Goal: Task Accomplishment & Management: Use online tool/utility

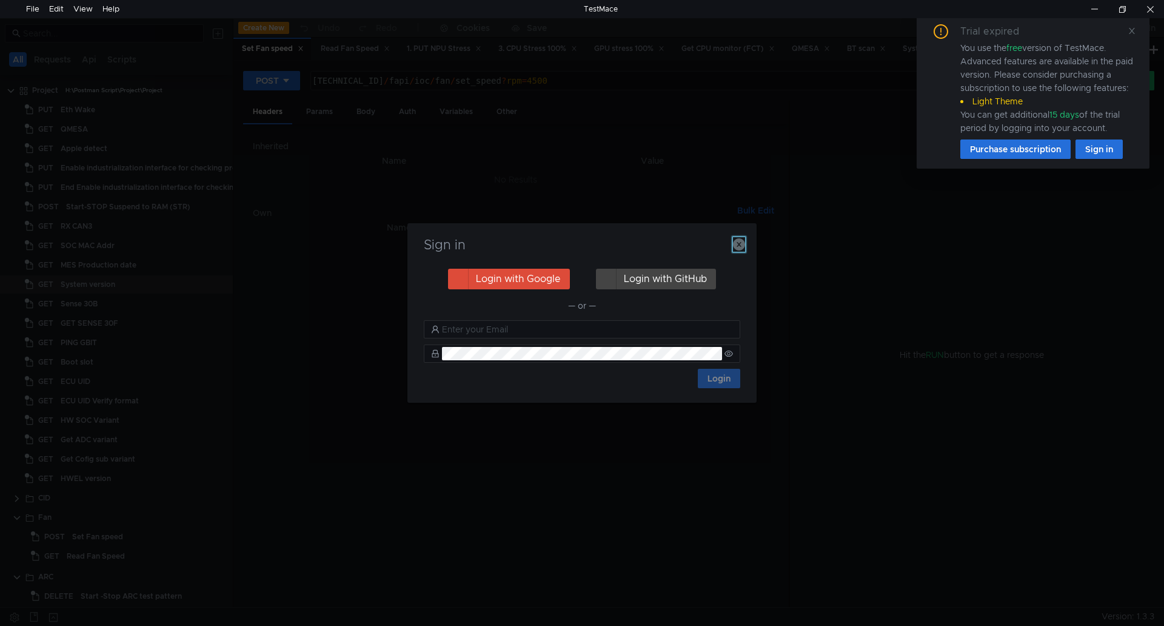
click at [739, 246] on icon "button" at bounding box center [739, 244] width 12 height 12
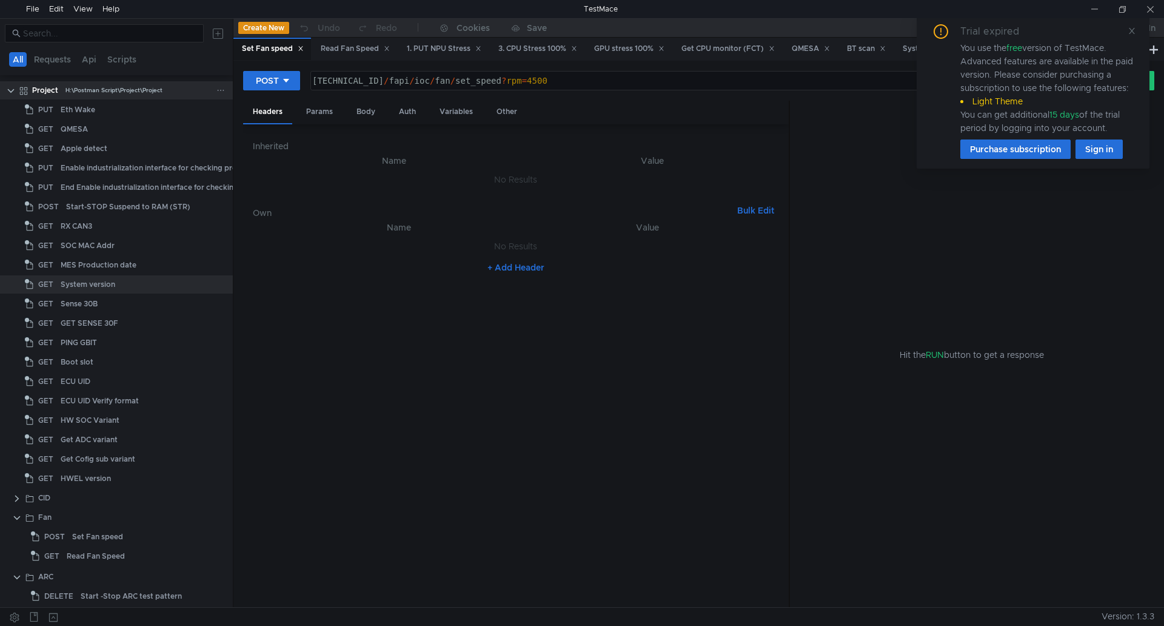
click at [219, 88] on icon at bounding box center [220, 90] width 8 height 8
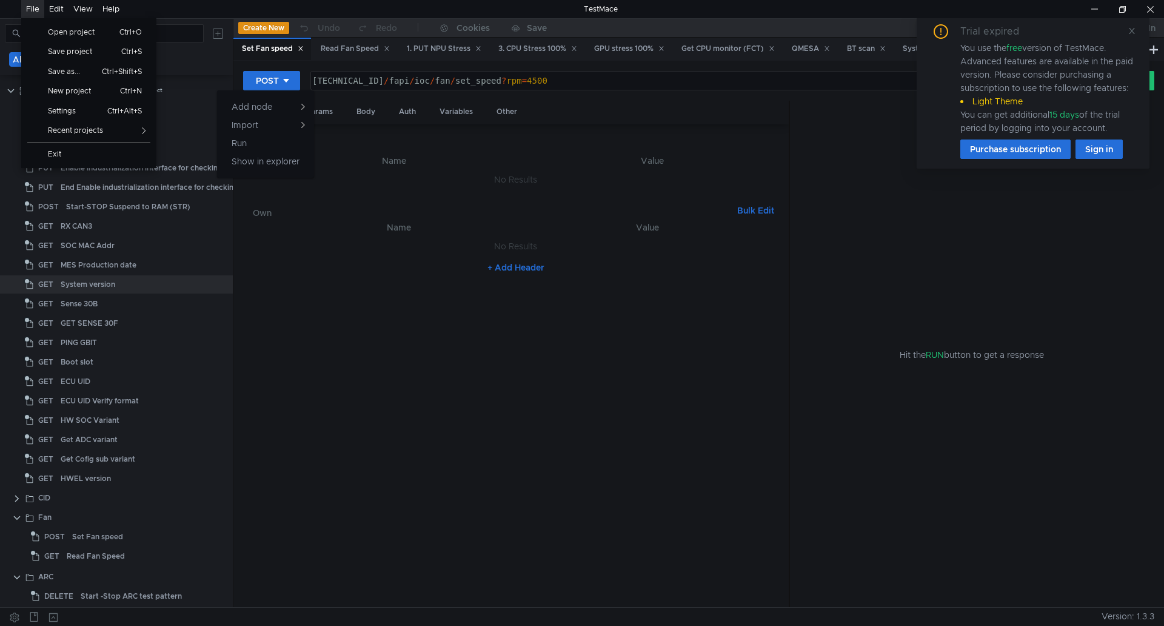
click at [35, 8] on div "File" at bounding box center [32, 9] width 13 height 18
click at [58, 54] on span "Save project" at bounding box center [75, 51] width 68 height 7
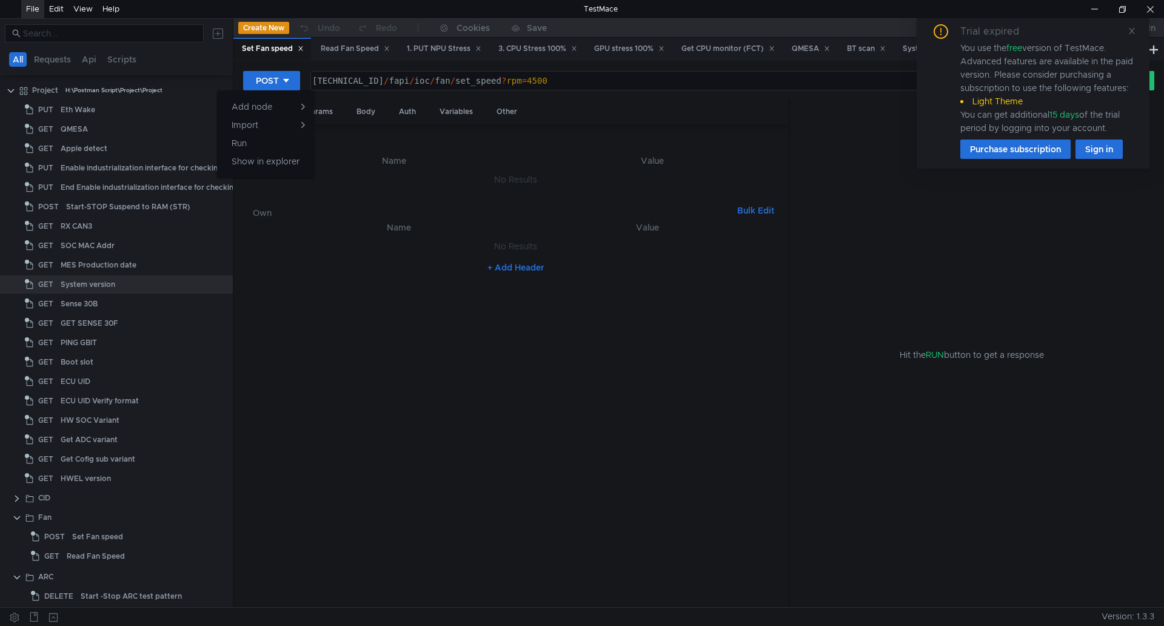
click at [147, 87] on div at bounding box center [582, 313] width 1164 height 626
click at [218, 92] on icon at bounding box center [220, 90] width 8 height 8
click at [335, 106] on app-tour-anchor "Folder" at bounding box center [339, 102] width 26 height 15
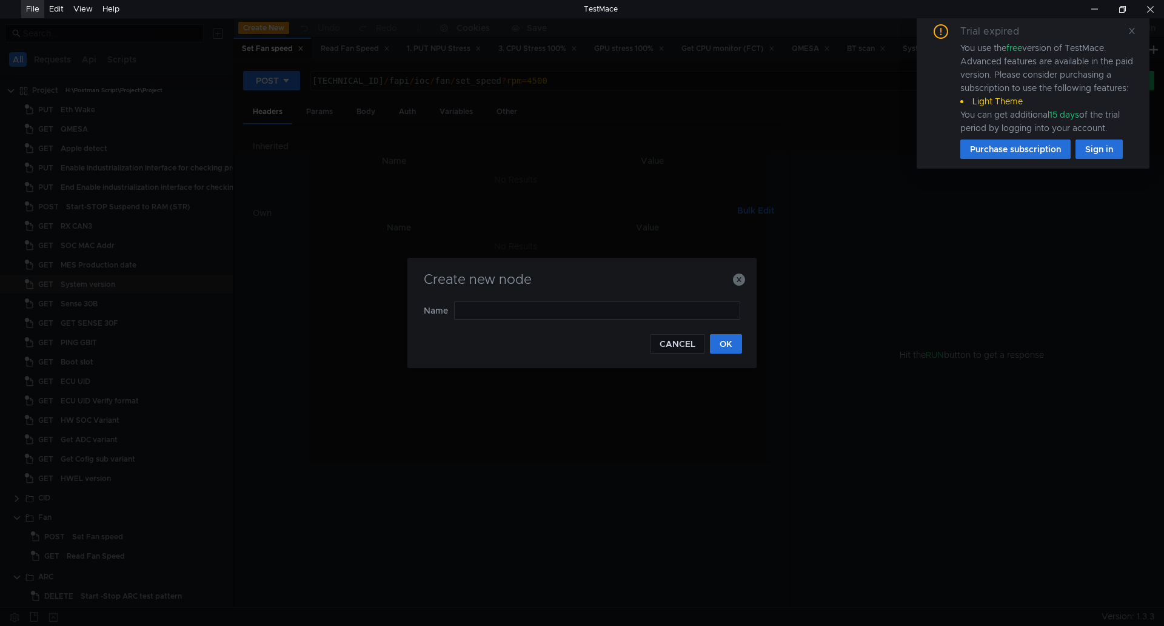
type input "PUT - Secureboot activate - Provision ECC and CMAC keys (status"
click at [723, 344] on button "OK" at bounding box center [726, 343] width 32 height 19
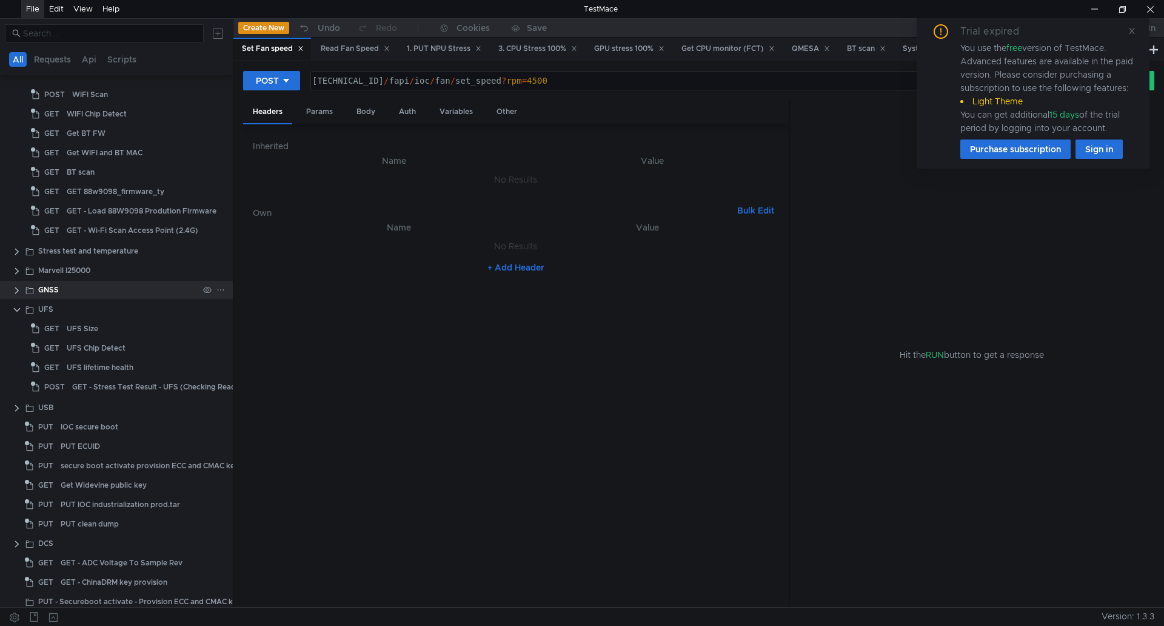
scroll to position [704, 0]
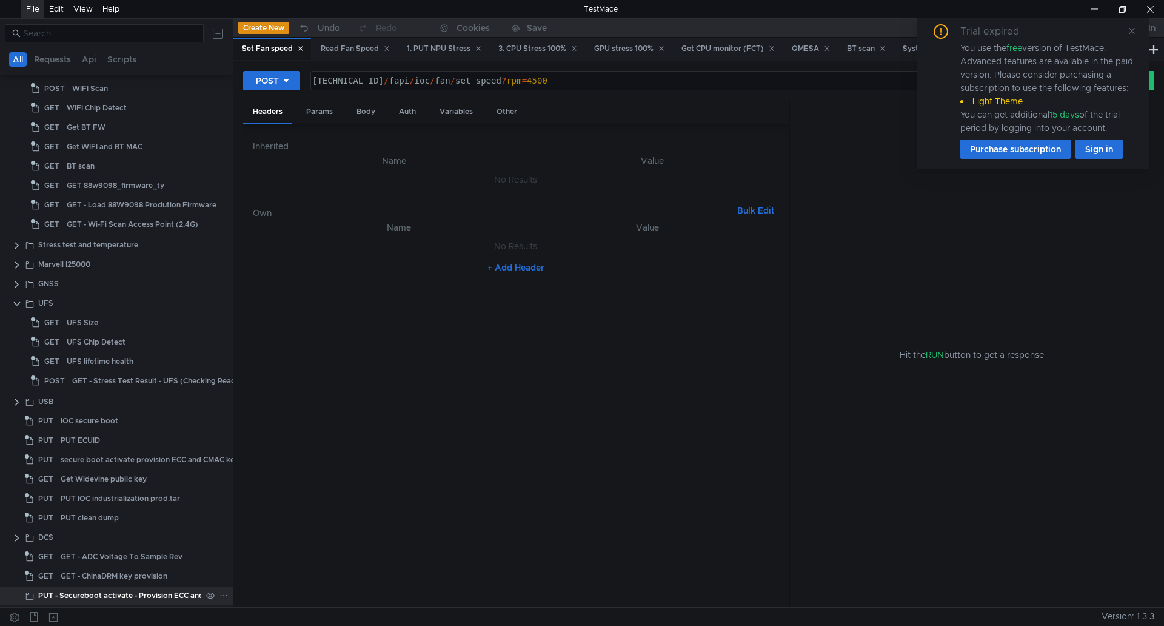
click at [118, 594] on div "PUT - Secureboot activate - Provision ECC and CMAC keys (status" at bounding box center [154, 595] width 233 height 18
click at [221, 595] on icon at bounding box center [224, 595] width 6 height 1
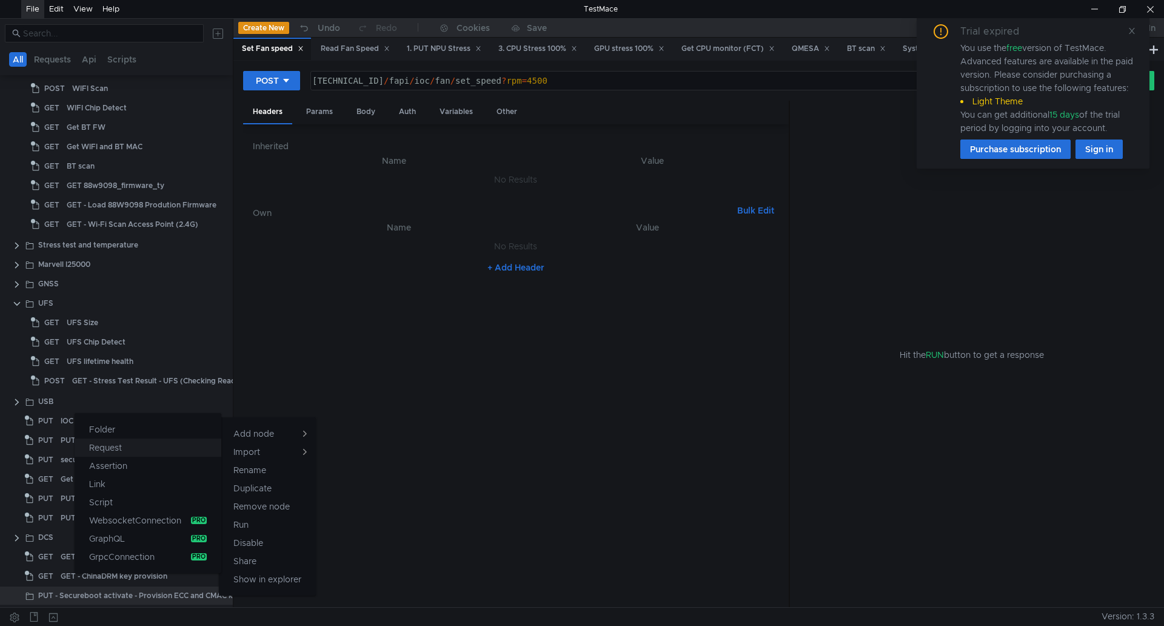
click at [155, 453] on button "Request" at bounding box center [148, 447] width 147 height 18
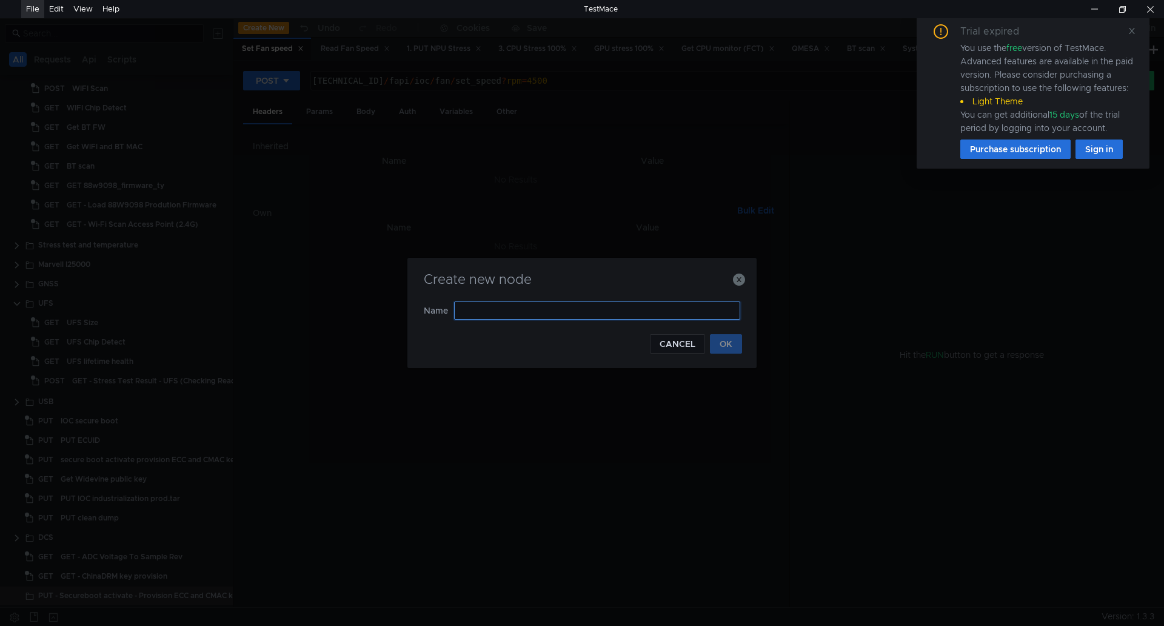
click at [544, 312] on input "text" at bounding box center [597, 310] width 286 height 18
paste input "Start SecureINC activate"
type input "Start SecureINC activate"
click at [736, 344] on button "OK" at bounding box center [726, 343] width 32 height 19
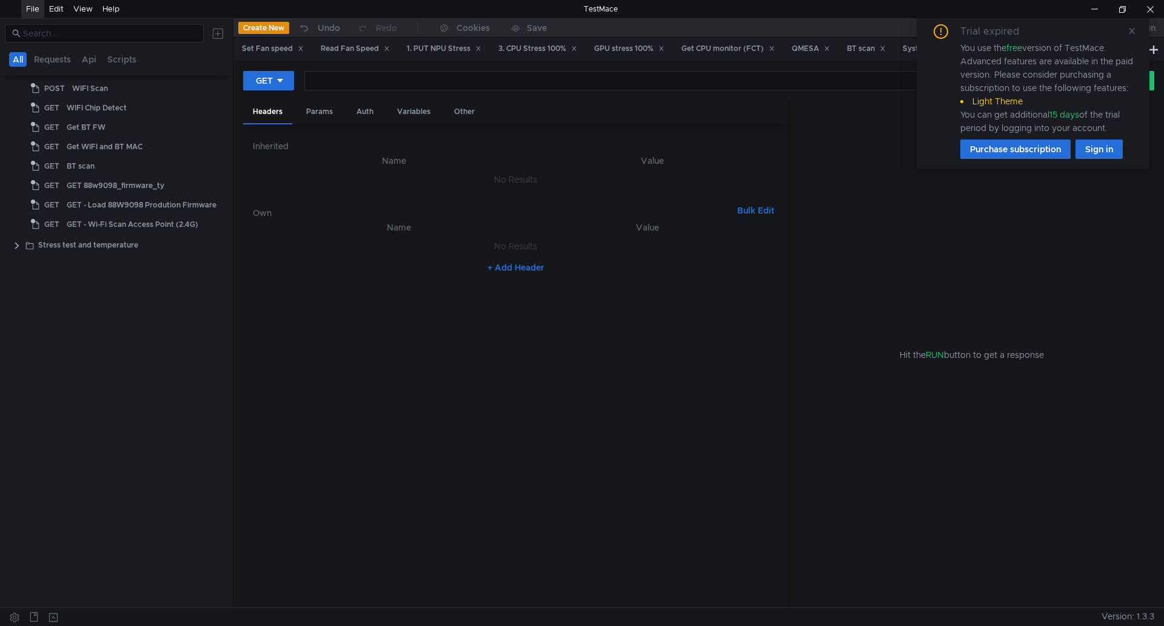
scroll to position [0, 0]
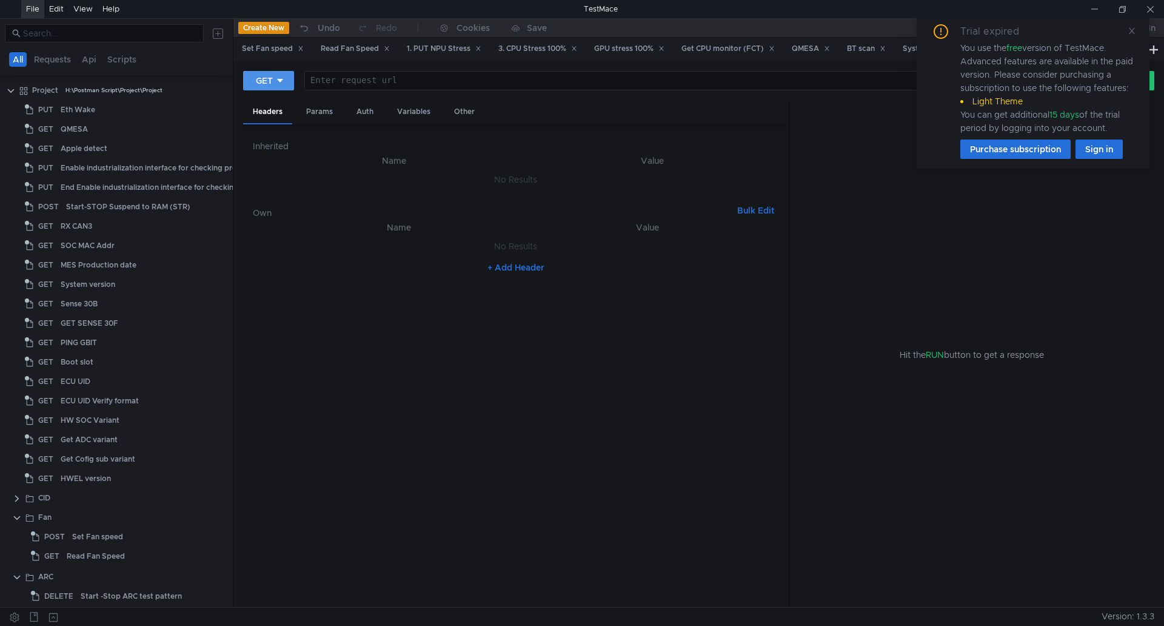
click at [286, 77] on button "GET" at bounding box center [268, 80] width 51 height 19
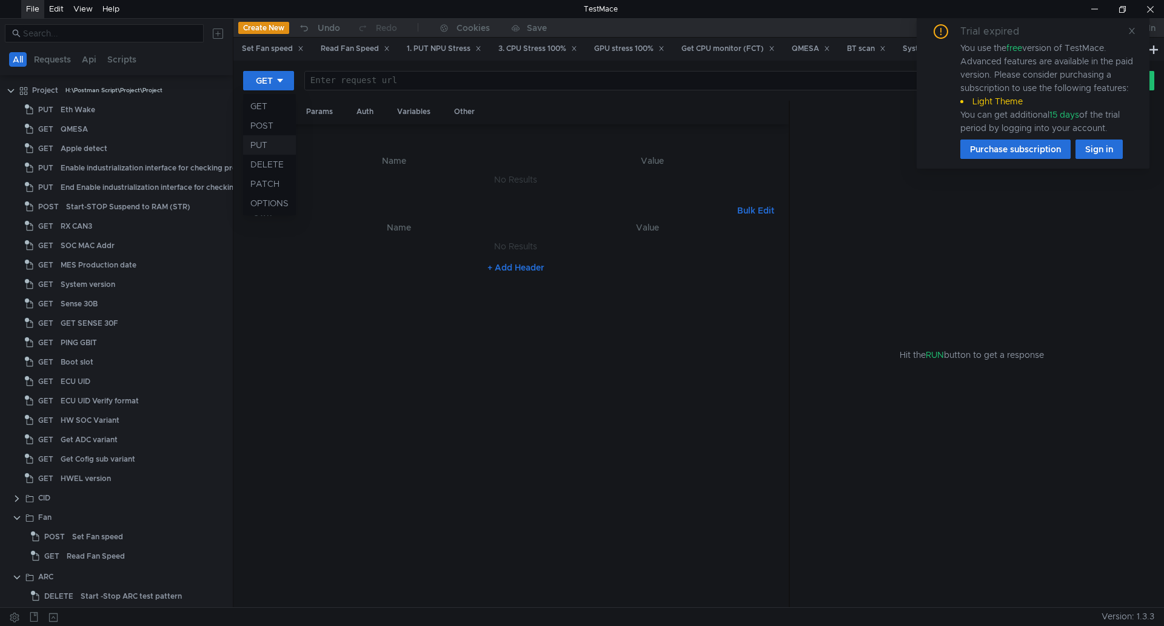
click at [273, 144] on li "PUT" at bounding box center [269, 144] width 53 height 19
click at [438, 79] on div at bounding box center [686, 90] width 764 height 29
paste textarea "/fapi/system/ioc-security/secureinc?hsm_config_tar=/tmp/bmw_idc_m7_4m_industria…"
type textarea "[TECHNICAL_ID]/fapi/system/ioc-security/secureinc?hsm_config_tar=/tmp/bmw_idc_m…"
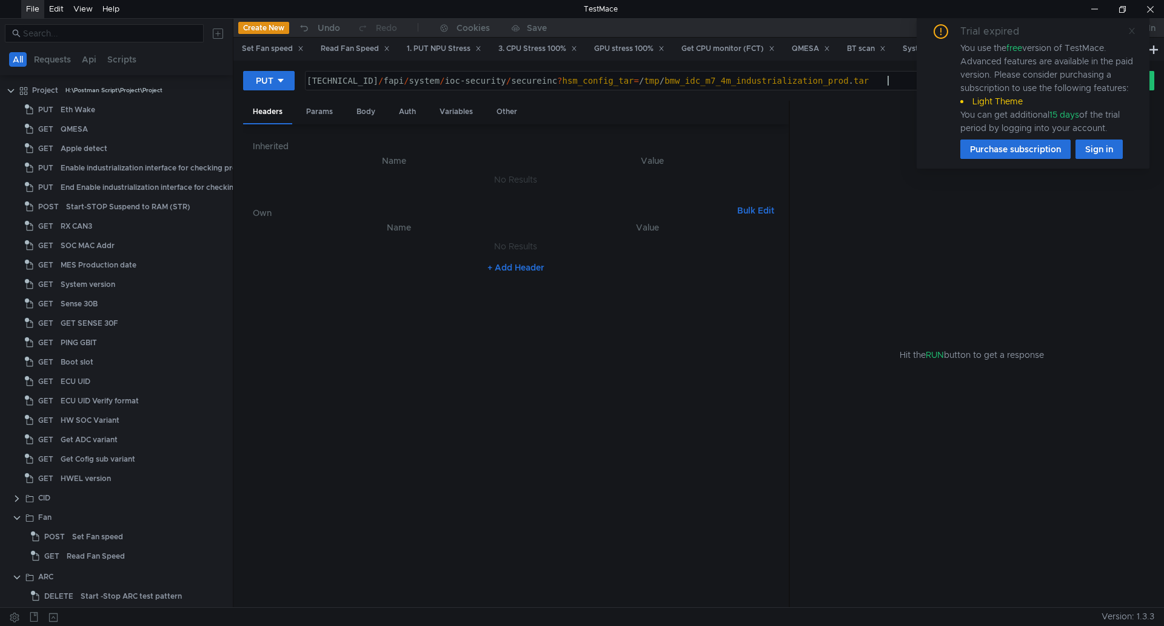
click at [1130, 33] on icon at bounding box center [1132, 31] width 6 height 6
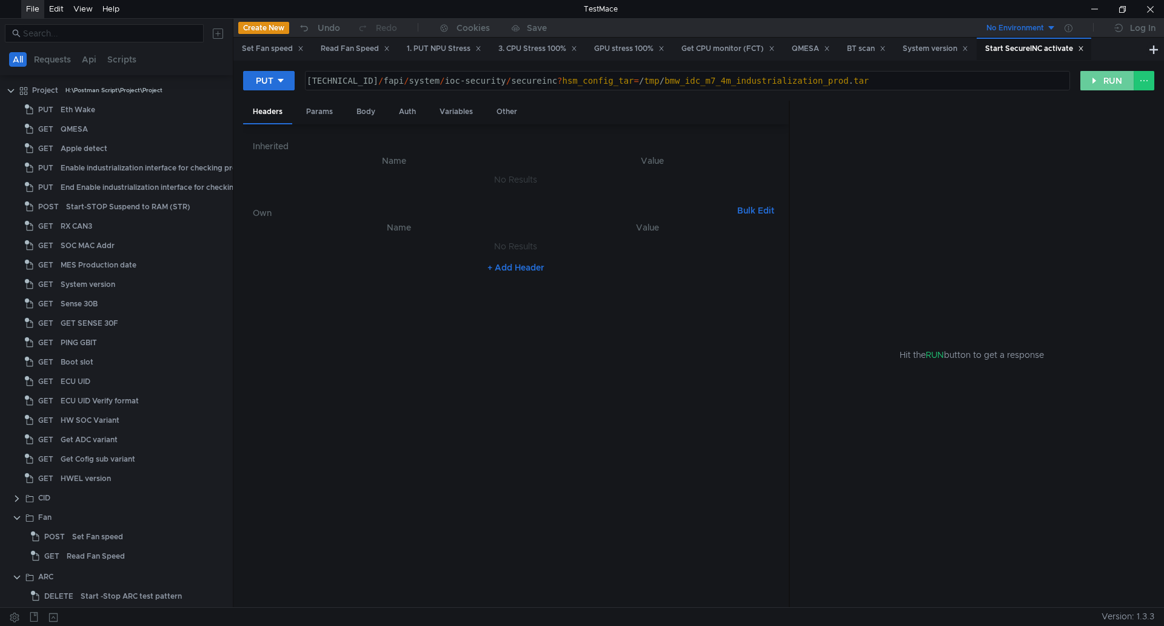
click at [1115, 79] on button "RUN" at bounding box center [1107, 80] width 54 height 19
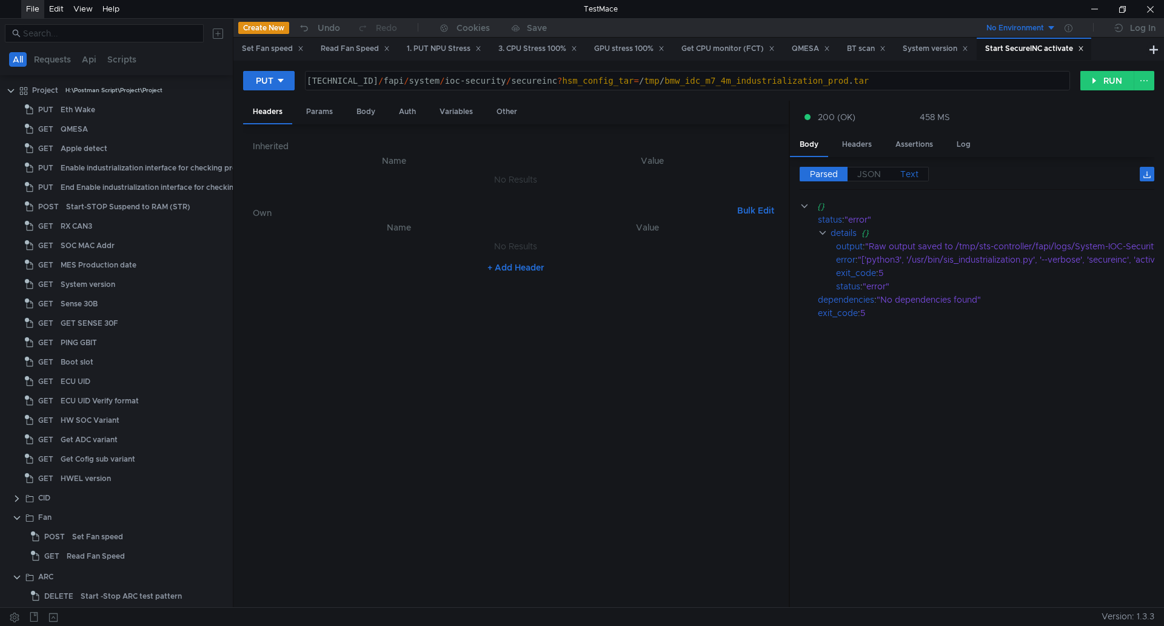
click at [907, 174] on span "Text" at bounding box center [909, 174] width 18 height 11
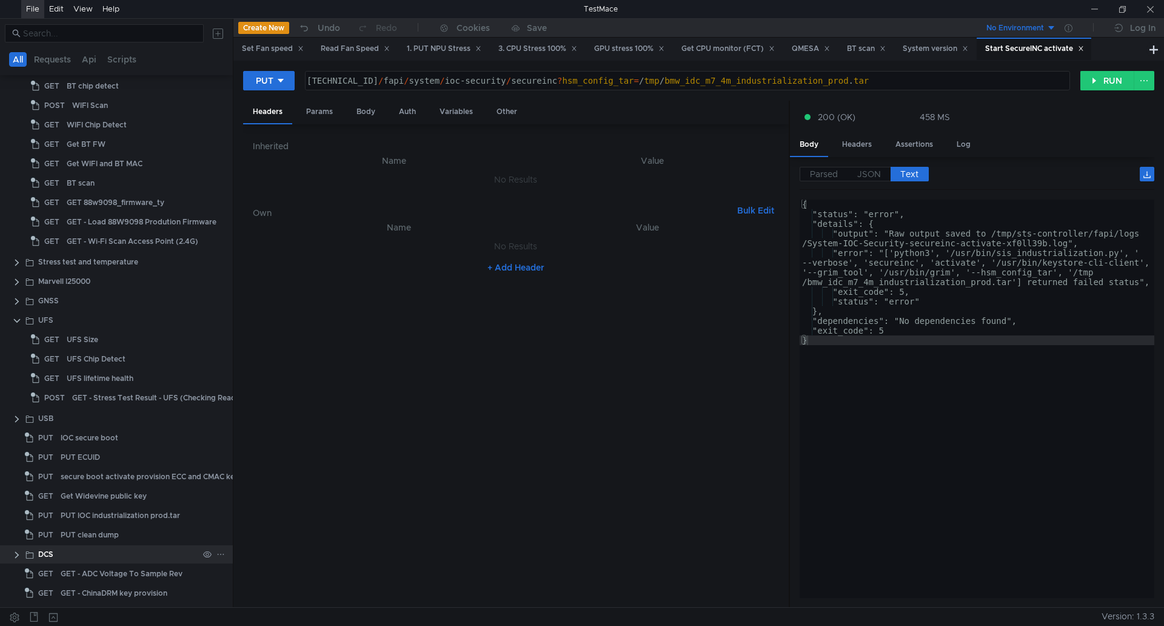
scroll to position [724, 0]
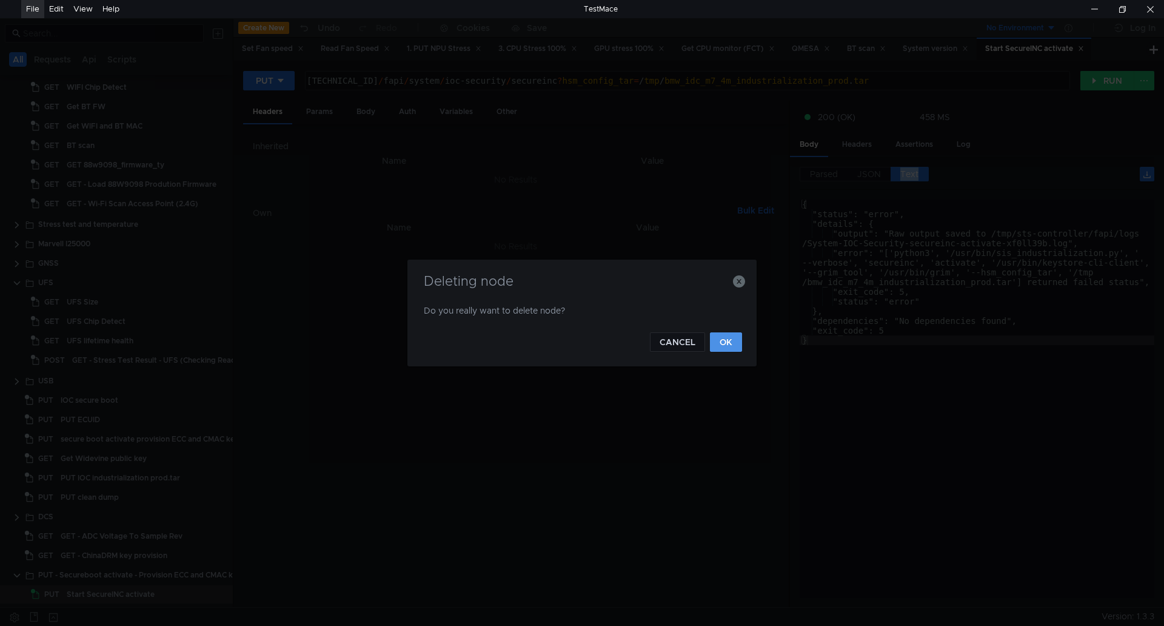
click at [719, 341] on button "OK" at bounding box center [726, 341] width 32 height 19
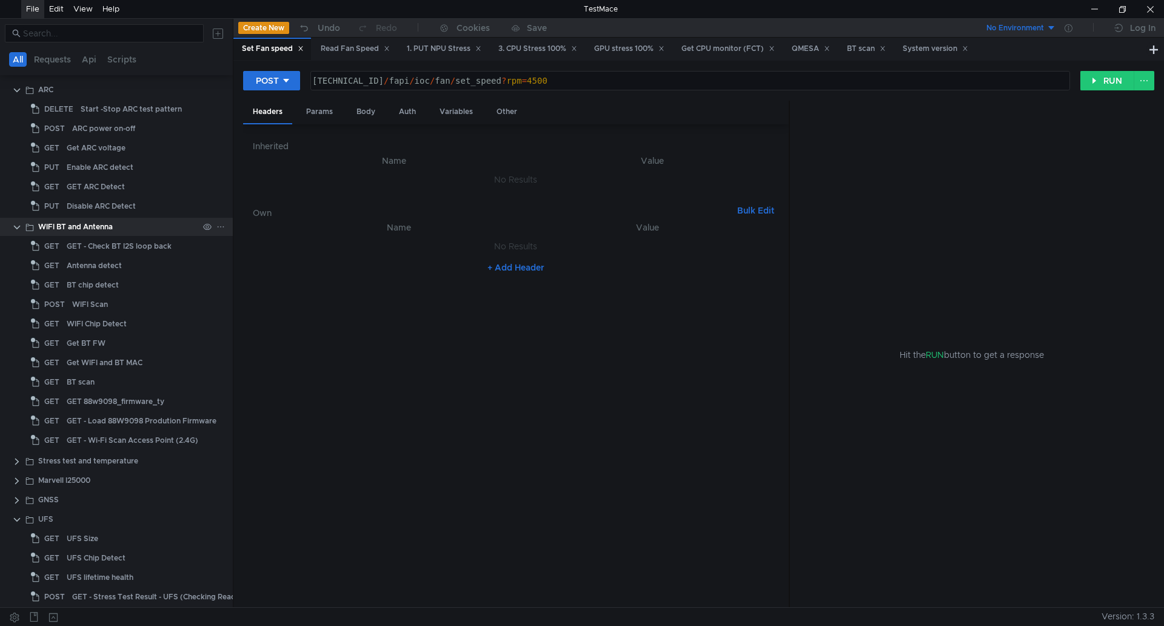
scroll to position [684, 0]
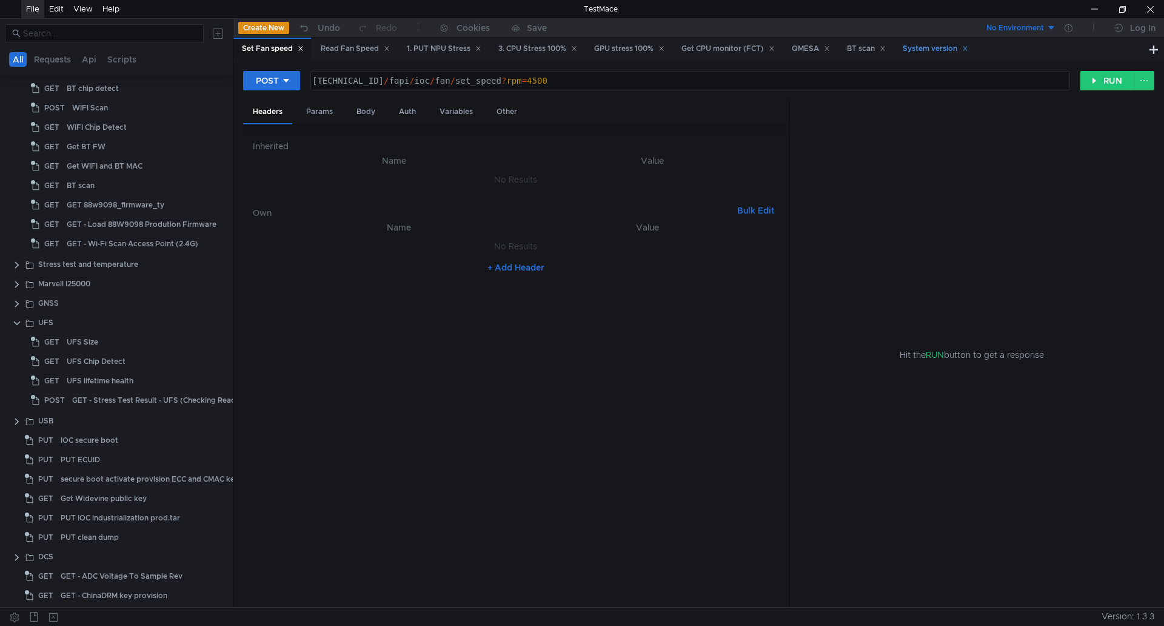
click at [968, 48] on icon at bounding box center [965, 48] width 6 height 6
click at [884, 50] on icon at bounding box center [882, 49] width 4 height 4
click at [830, 50] on icon at bounding box center [827, 48] width 6 height 6
click at [782, 51] on div "Get CPU monitor (FCT)" at bounding box center [727, 49] width 109 height 22
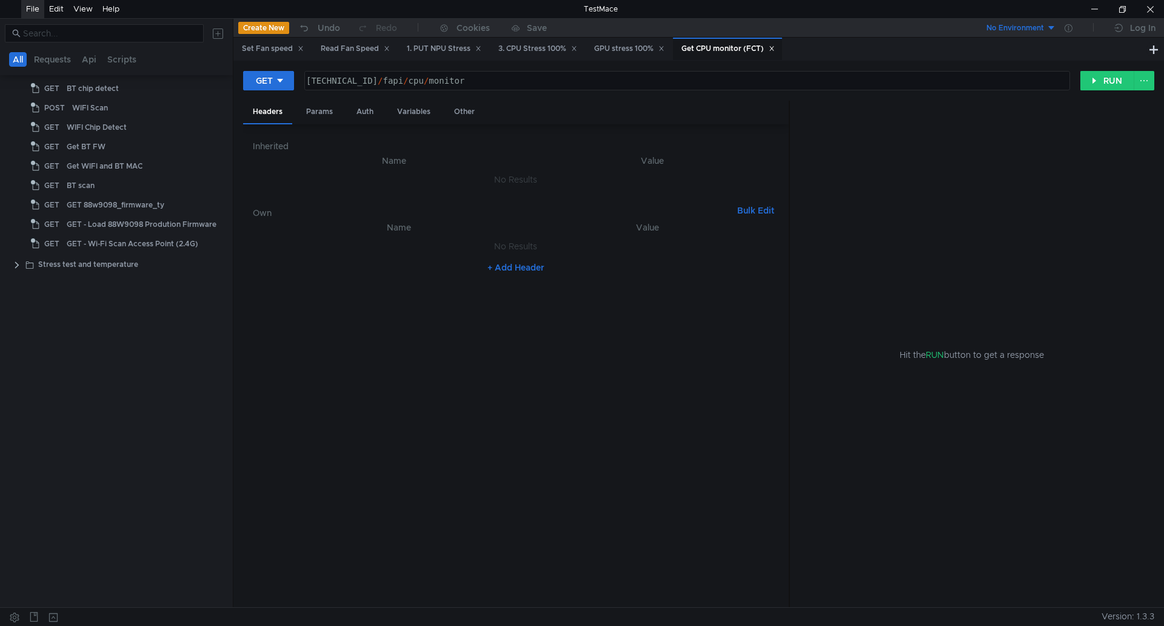
scroll to position [0, 0]
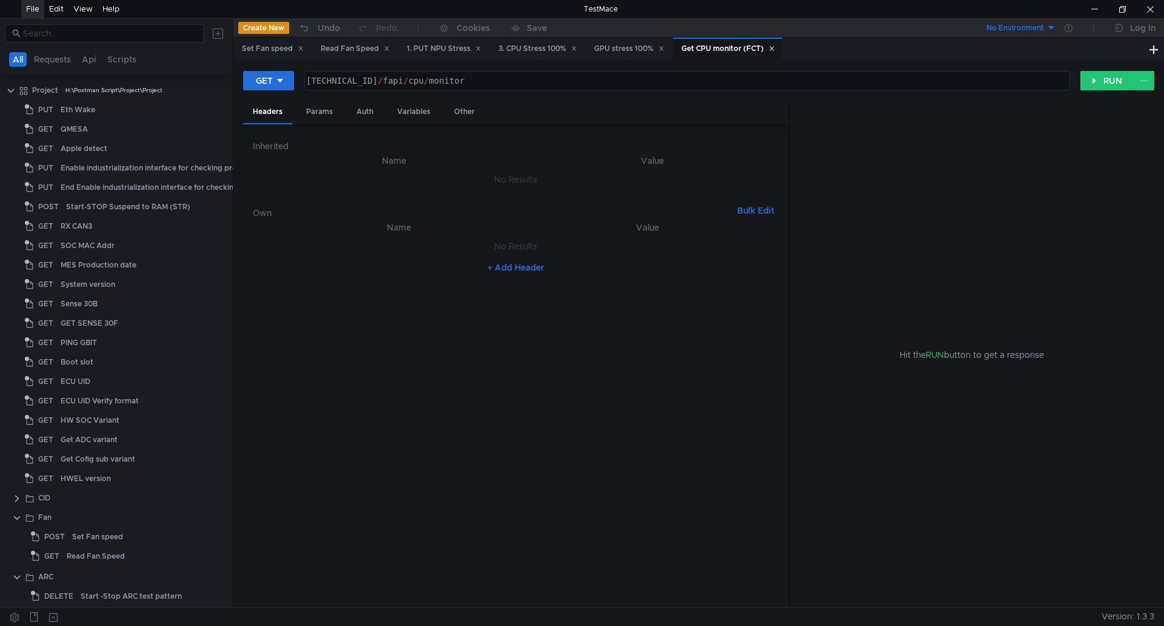
click at [773, 50] on icon at bounding box center [771, 49] width 4 height 4
click at [672, 47] on div "GPU stress 100%" at bounding box center [629, 49] width 86 height 22
click at [664, 47] on icon at bounding box center [661, 48] width 6 height 6
click at [577, 45] on icon at bounding box center [574, 48] width 6 height 6
click at [481, 50] on icon at bounding box center [478, 48] width 6 height 6
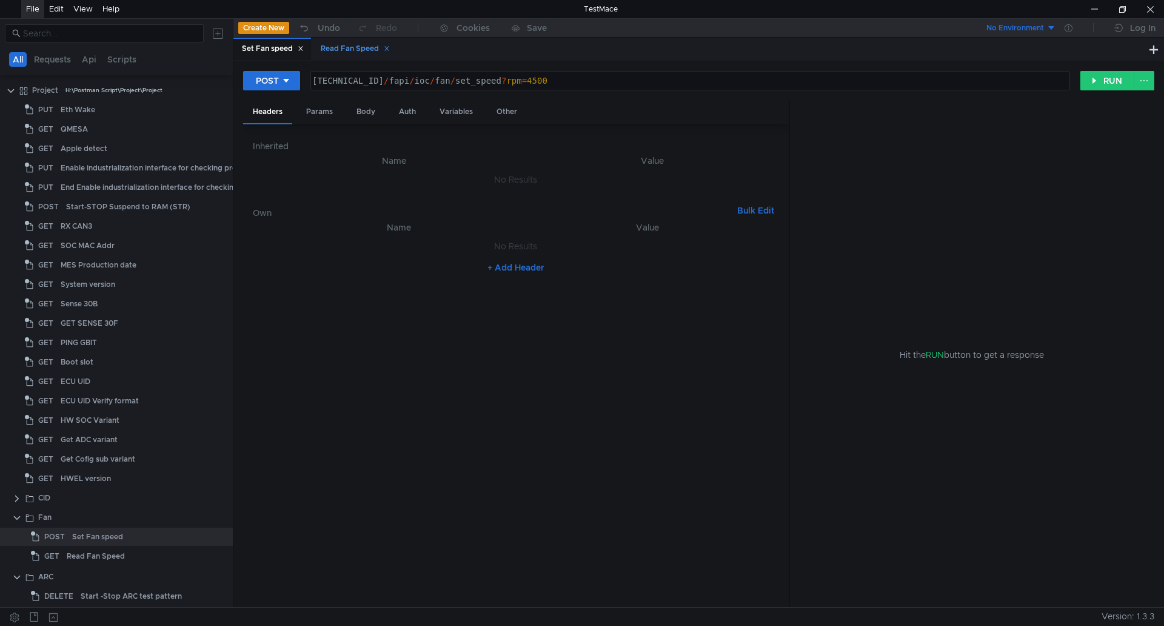
click at [394, 50] on div "Read Fan Speed" at bounding box center [354, 49] width 85 height 22
click at [389, 48] on icon at bounding box center [387, 48] width 6 height 6
click at [307, 44] on div "Set Fan speed" at bounding box center [272, 49] width 78 height 23
click at [302, 47] on icon at bounding box center [301, 48] width 6 height 6
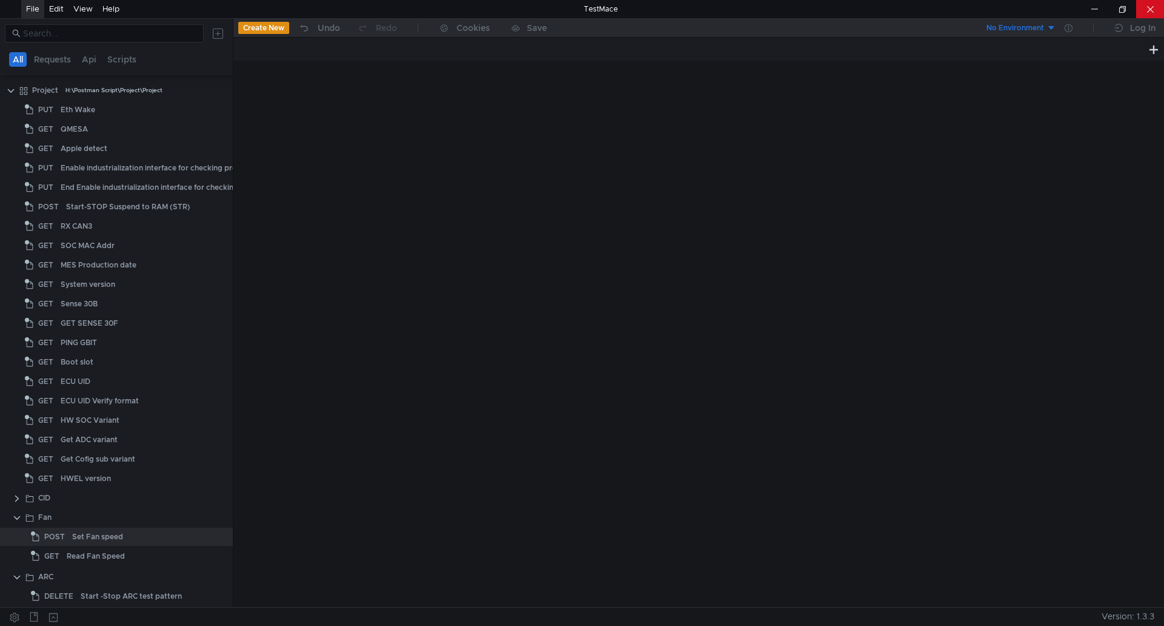
click at [1146, 4] on div at bounding box center [1150, 9] width 28 height 18
